Goal: Transaction & Acquisition: Obtain resource

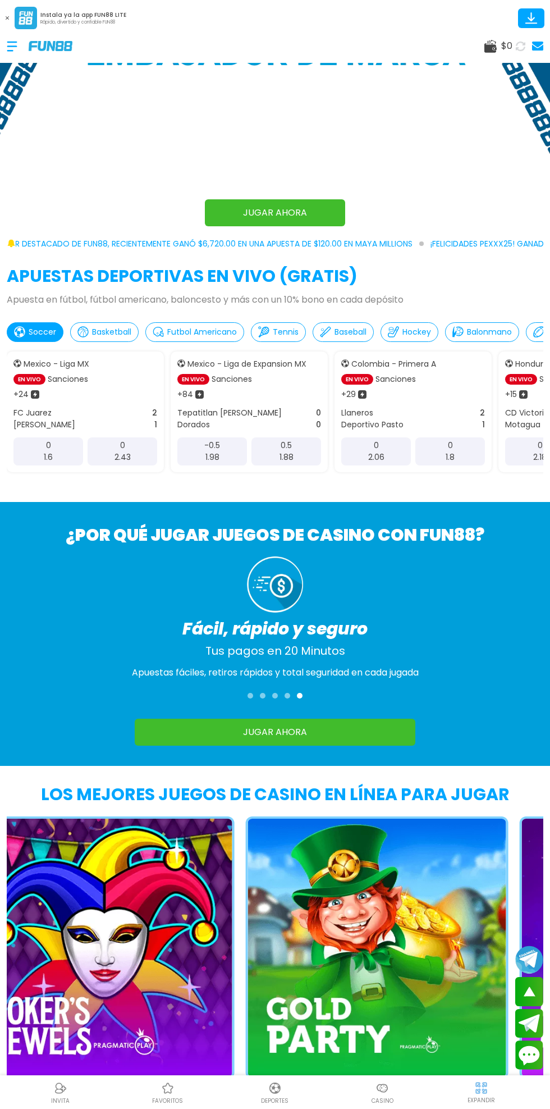
scroll to position [557, 0]
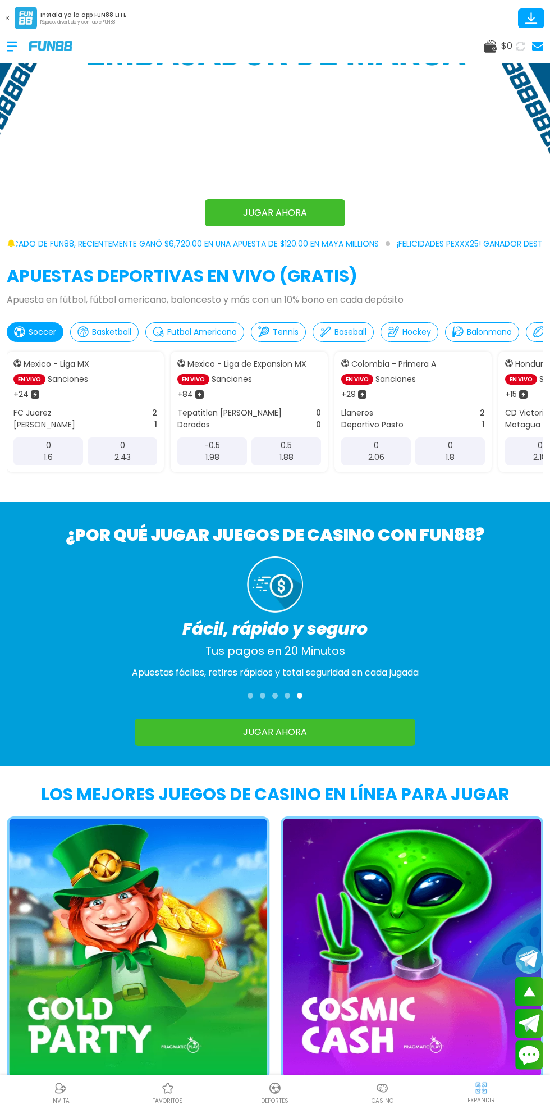
click at [20, 48] on div at bounding box center [18, 46] width 22 height 33
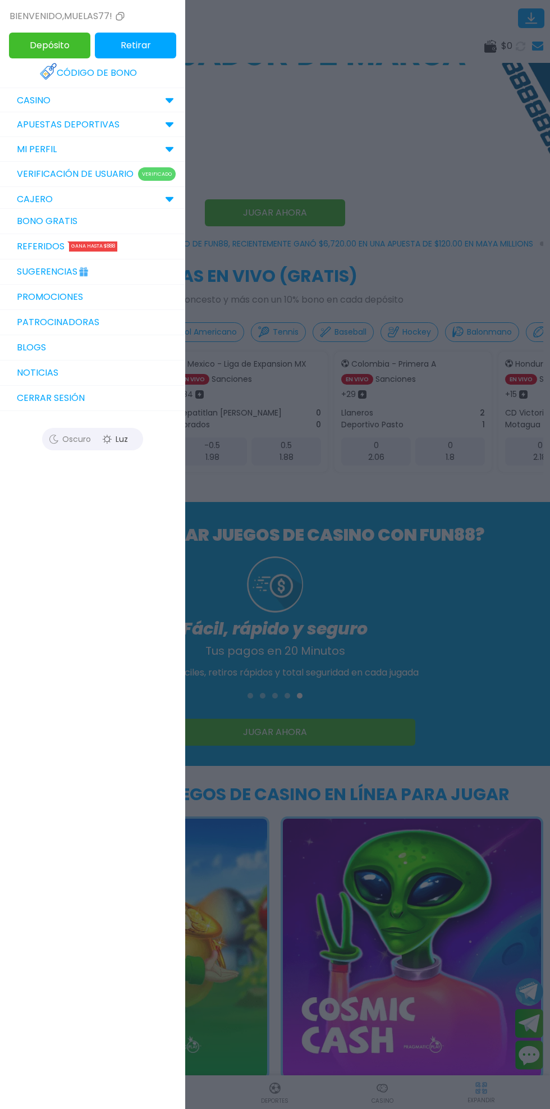
scroll to position [0, 0]
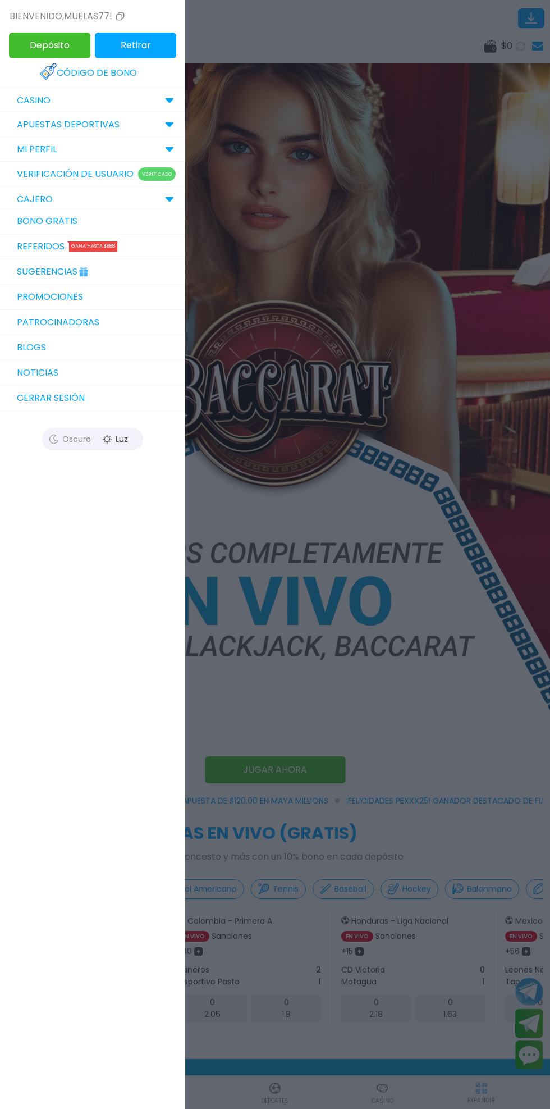
click at [51, 221] on link "Bono Gratis" at bounding box center [92, 221] width 185 height 25
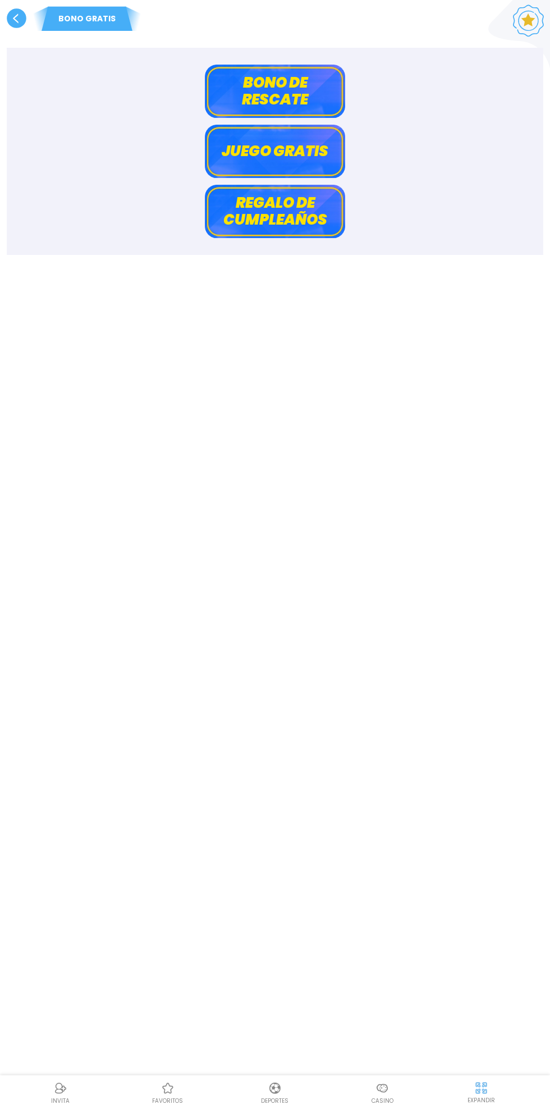
click at [521, 12] on div "BONO GRATIS" at bounding box center [275, 15] width 550 height 31
click at [522, 11] on div "BONO GRATIS" at bounding box center [275, 15] width 550 height 31
click at [15, 18] on use at bounding box center [17, 18] width 20 height 20
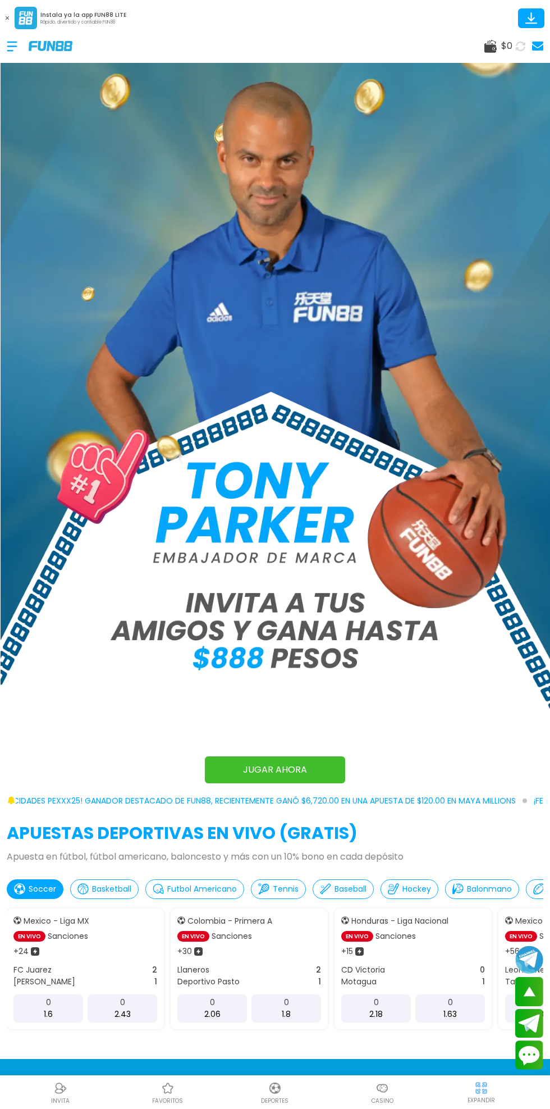
click at [10, 21] on button at bounding box center [7, 18] width 15 height 15
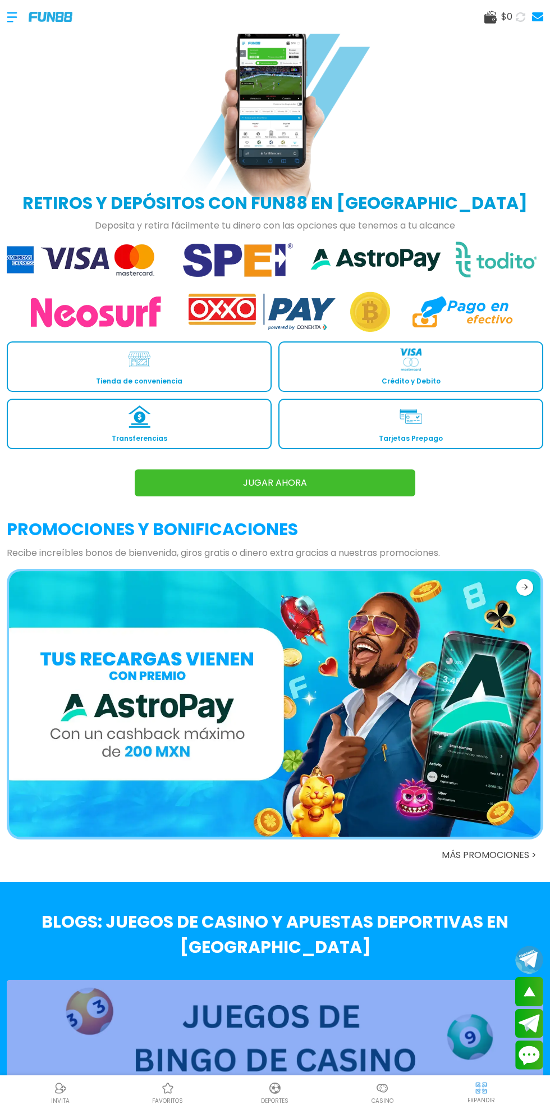
scroll to position [1650, 0]
